Goal: Task Accomplishment & Management: Manage account settings

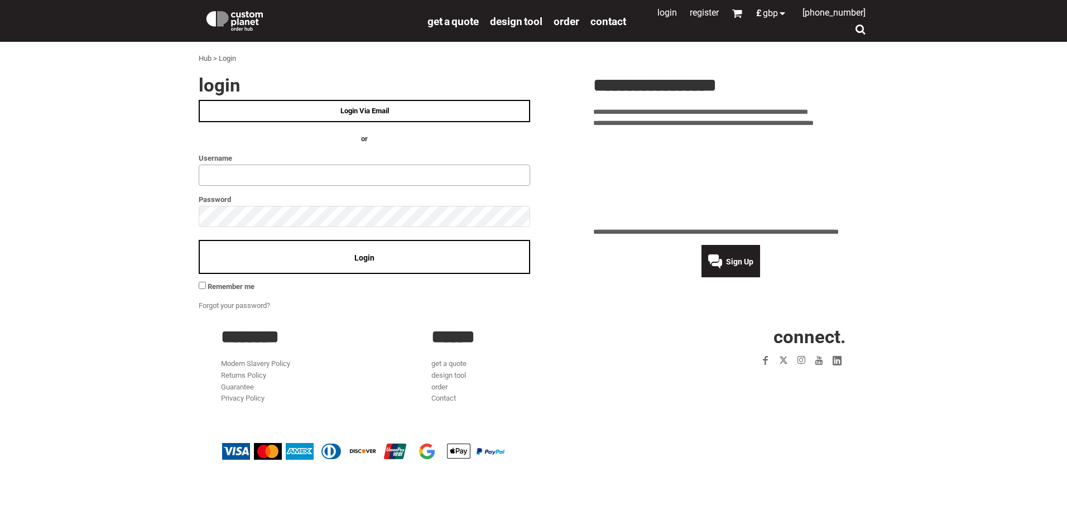
type input "**********"
click at [358, 253] on span "Login" at bounding box center [364, 257] width 20 height 9
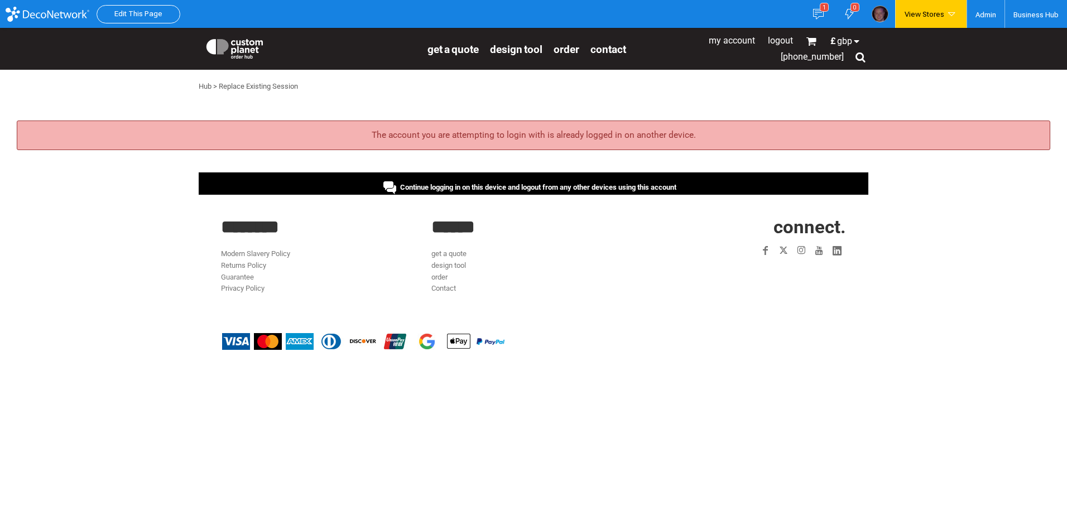
click at [509, 182] on div "Continue logging in on this device and logout from any other devices using this…" at bounding box center [533, 183] width 669 height 22
